Goal: Find contact information: Find contact information

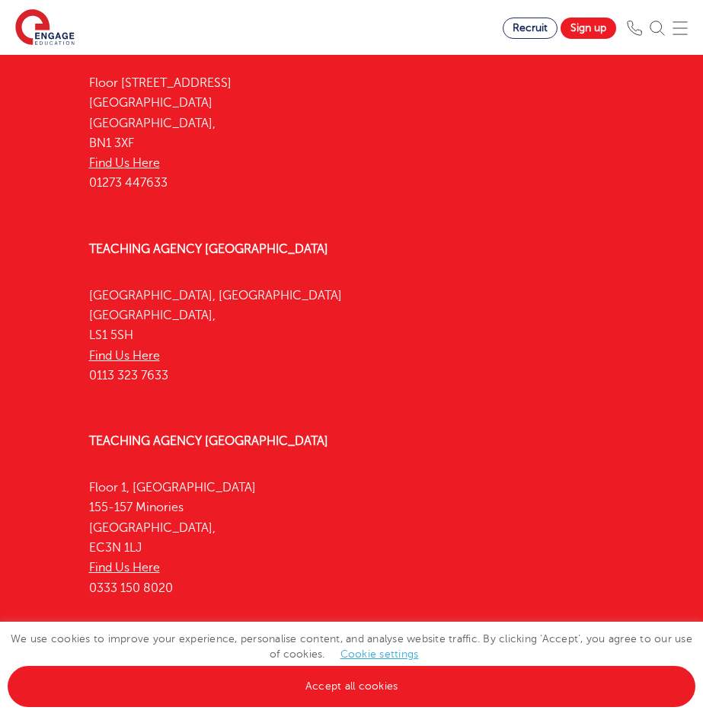
scroll to position [5573, 0]
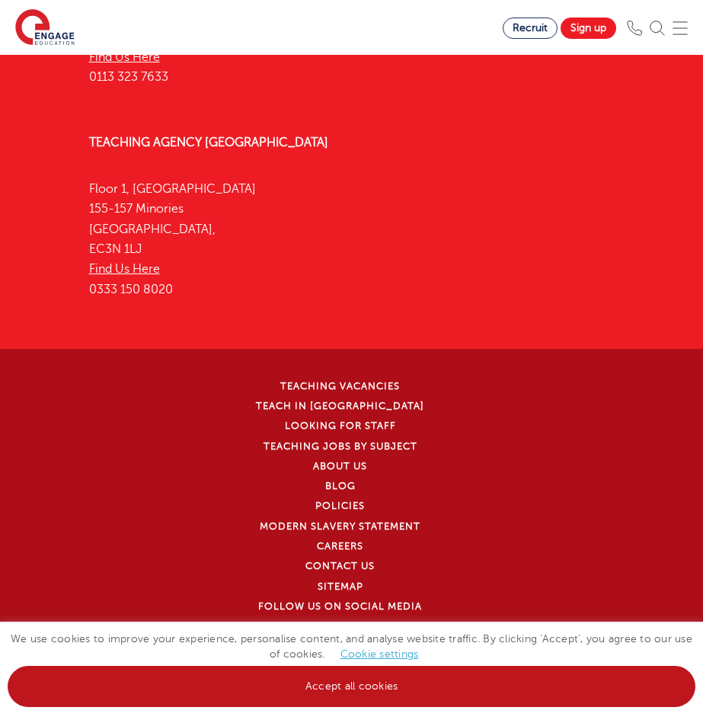
click at [433, 674] on link "Accept all cookies" at bounding box center [352, 686] width 688 height 41
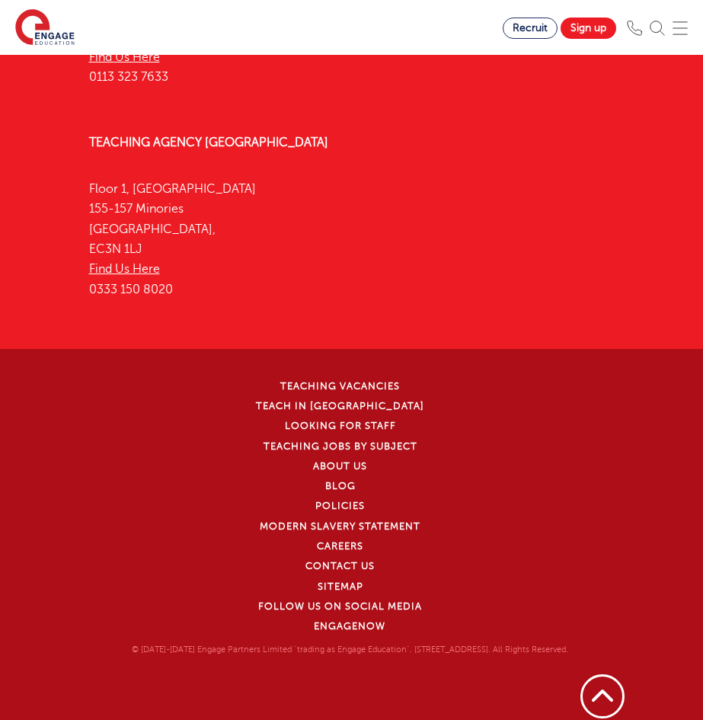
click at [532, 651] on p "© [DATE]-[DATE] Engage Partners Limited "trading as Engage Education". [STREET_…" at bounding box center [350, 650] width 552 height 14
drag, startPoint x: 532, startPoint y: 651, endPoint x: 506, endPoint y: 655, distance: 25.4
click at [506, 655] on p "© [DATE]-[DATE] Engage Partners Limited "trading as Engage Education". [STREET_…" at bounding box center [350, 650] width 552 height 14
copy p "WD17 1SZ"
click at [140, 653] on p "© [DATE]-[DATE] Engage Partners Limited "trading as Engage Education". [STREET_…" at bounding box center [350, 650] width 552 height 14
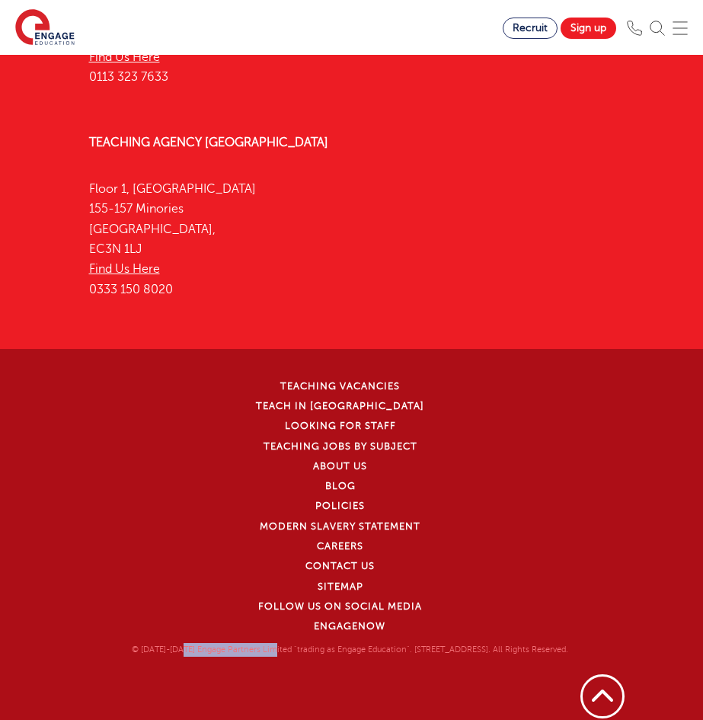
drag, startPoint x: 140, startPoint y: 653, endPoint x: 203, endPoint y: 653, distance: 63.2
click at [203, 653] on p "© [DATE]-[DATE] Engage Partners Limited "trading as Engage Education". [STREET_…" at bounding box center [350, 650] width 552 height 14
copy p "Engage Partners Limited"
click at [283, 651] on p "© [DATE]-[DATE] Engage Partners Limited "trading as Engage Education". [STREET_…" at bounding box center [350, 650] width 552 height 14
drag, startPoint x: 283, startPoint y: 651, endPoint x: 310, endPoint y: 649, distance: 26.8
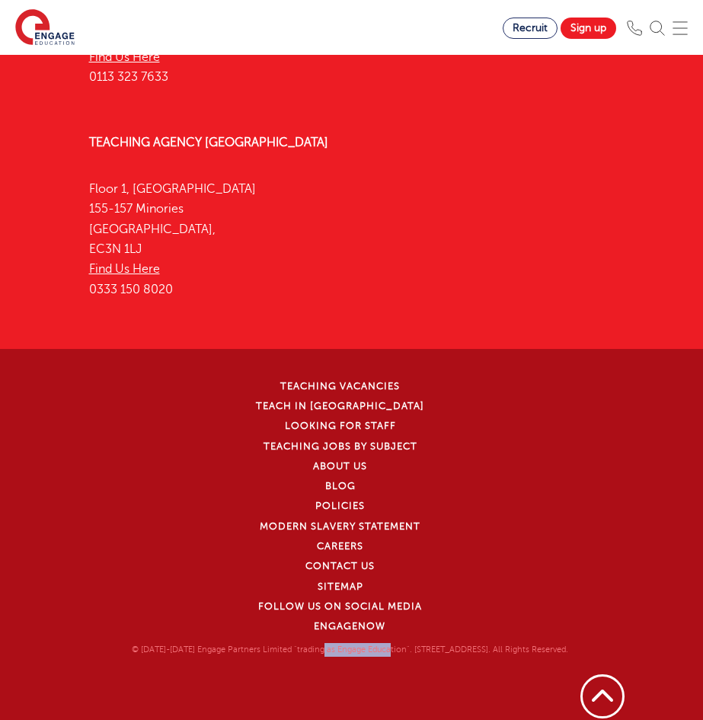
click at [310, 649] on p "© [DATE]-[DATE] Engage Partners Limited "trading as Engage Education". [STREET_…" at bounding box center [350, 650] width 552 height 14
copy p "Engage Education"
drag, startPoint x: 350, startPoint y: 649, endPoint x: 383, endPoint y: 649, distance: 33.5
click at [383, 649] on p "© [DATE]-[DATE] Engage Partners Limited "trading as Engage Education". [STREET_…" at bounding box center [350, 650] width 552 height 14
click at [391, 647] on p "© [DATE]-[DATE] Engage Partners Limited "trading as Engage Education". [STREET_…" at bounding box center [350, 650] width 552 height 14
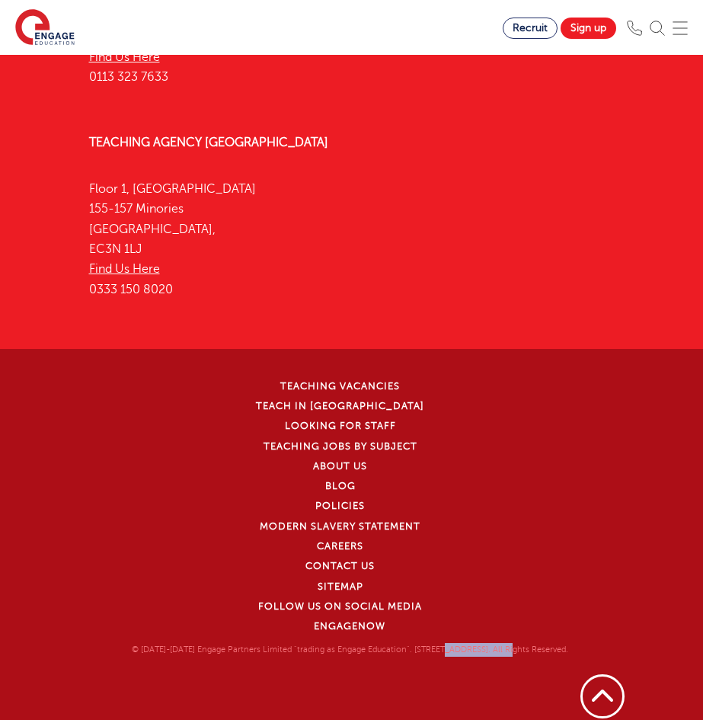
drag, startPoint x: 391, startPoint y: 647, endPoint x: 445, endPoint y: 648, distance: 54.1
click at [445, 648] on p "© [DATE]-[DATE] Engage Partners Limited "trading as Engage Education". [STREET_…" at bounding box center [350, 650] width 552 height 14
click at [476, 649] on p "© [DATE]-[DATE] Engage Partners Limited "trading as Engage Education". [STREET_…" at bounding box center [350, 650] width 552 height 14
click at [478, 649] on p "© [DATE]-[DATE] Engage Partners Limited "trading as Engage Education". [STREET_…" at bounding box center [350, 650] width 552 height 14
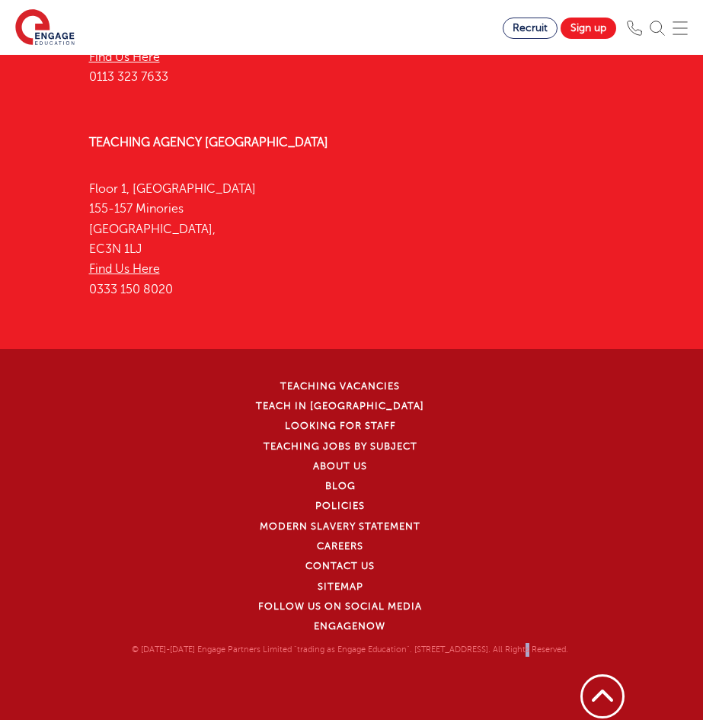
click at [479, 649] on p "© [DATE]-[DATE] Engage Partners Limited "trading as Engage Education". [STREET_…" at bounding box center [350, 650] width 552 height 14
click at [480, 648] on p "© [DATE]-[DATE] Engage Partners Limited "trading as Engage Education". [STREET_…" at bounding box center [350, 650] width 552 height 14
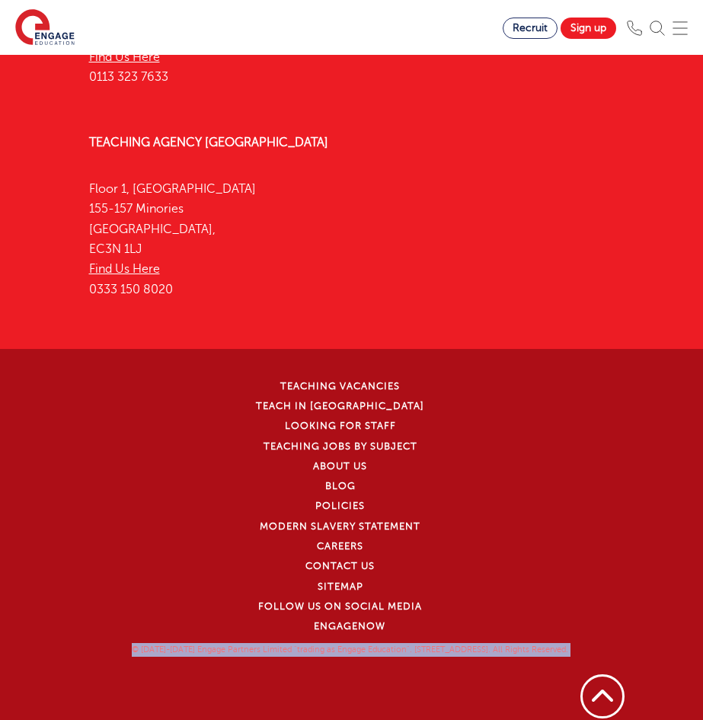
click at [480, 647] on p "© [DATE]-[DATE] Engage Partners Limited "trading as Engage Education". [STREET_…" at bounding box center [350, 650] width 552 height 14
click at [481, 647] on p "© [DATE]-[DATE] Engage Partners Limited "trading as Engage Education". [STREET_…" at bounding box center [350, 650] width 552 height 14
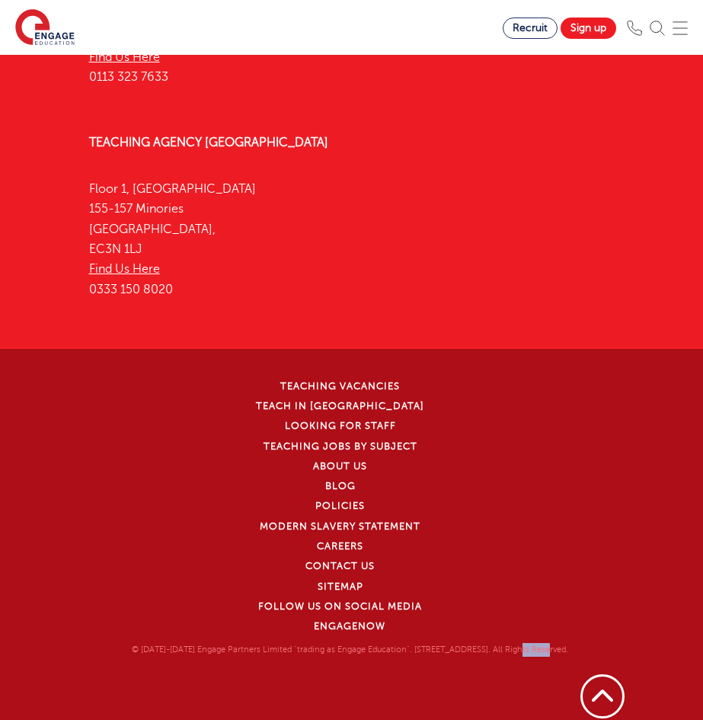
click at [481, 647] on p "© [DATE]-[DATE] Engage Partners Limited "trading as Engage Education". [STREET_…" at bounding box center [350, 650] width 552 height 14
click at [365, 567] on link "Contact Us" at bounding box center [339, 566] width 69 height 11
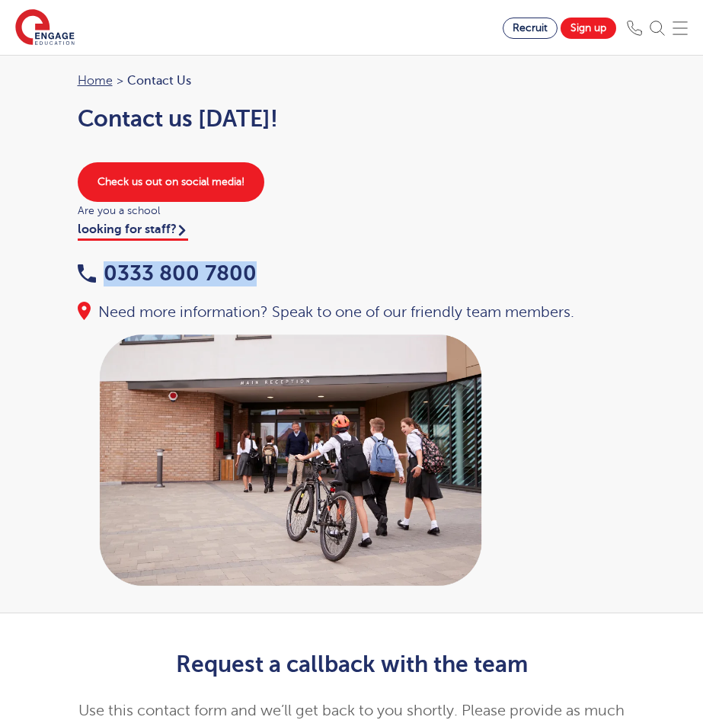
drag, startPoint x: 257, startPoint y: 270, endPoint x: 107, endPoint y: 283, distance: 149.8
click at [107, 283] on div "0333 800 7800" at bounding box center [352, 275] width 548 height 24
copy link "0333 800 7800"
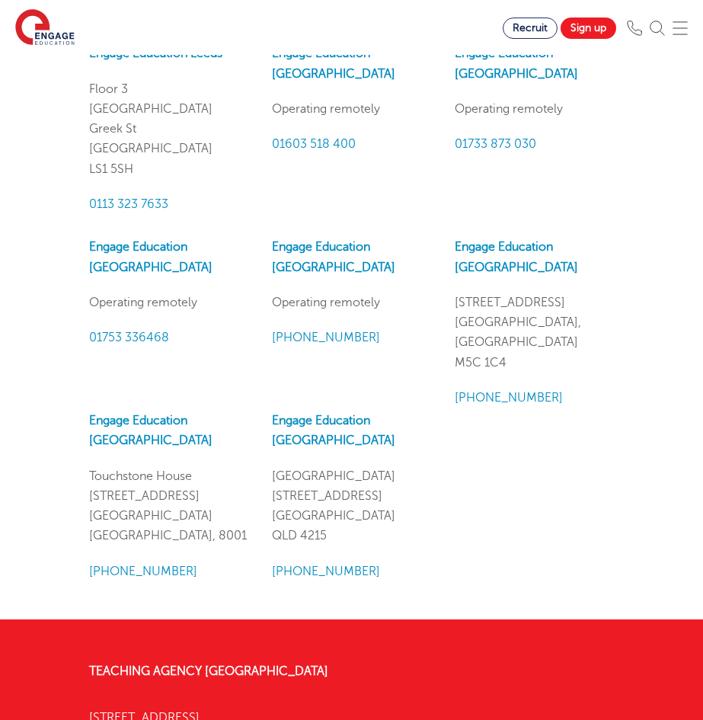
scroll to position [1371, 0]
